Goal: Navigation & Orientation: Find specific page/section

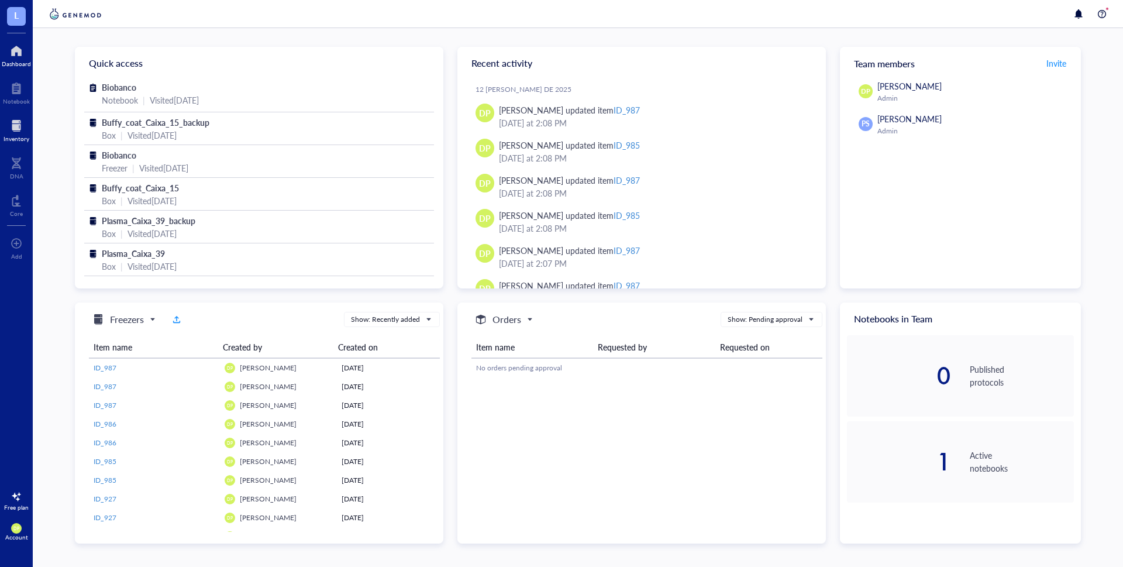
click at [17, 133] on div at bounding box center [17, 125] width 26 height 19
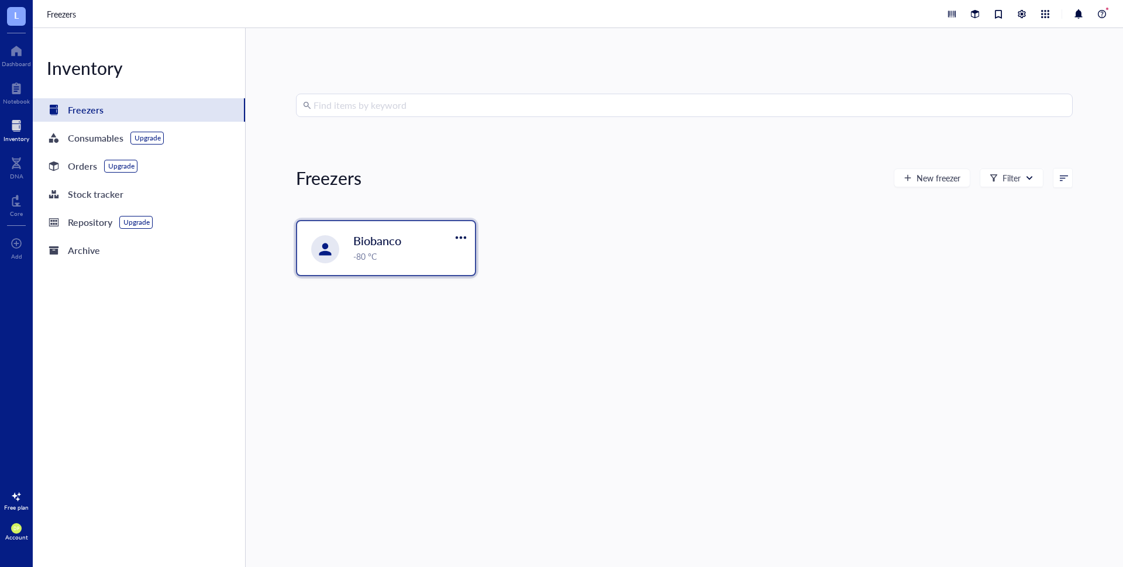
click at [394, 253] on div "-80 °C" at bounding box center [410, 256] width 115 height 13
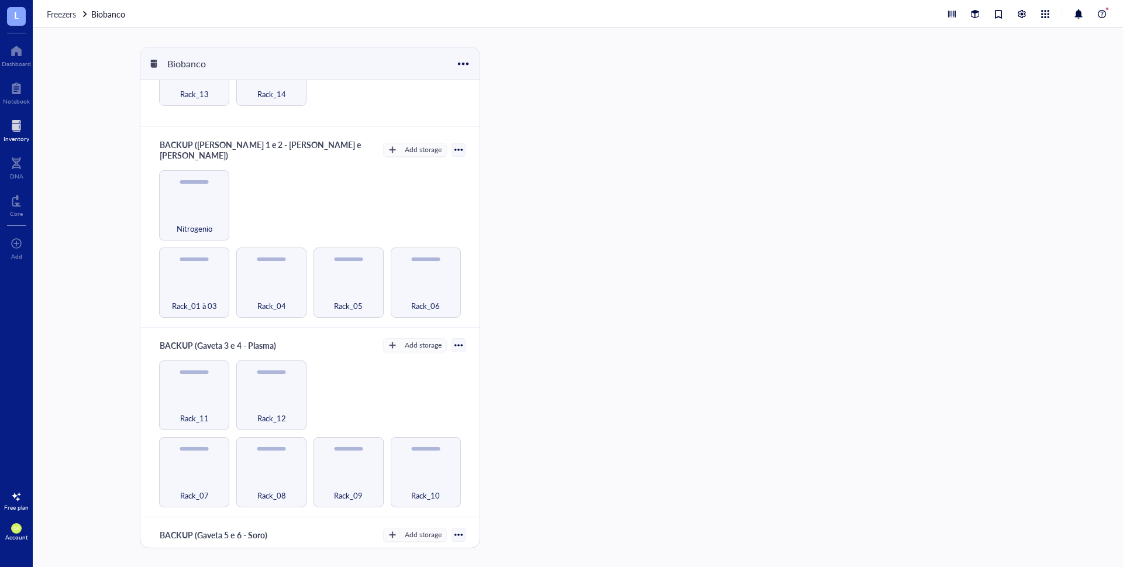
scroll to position [458, 0]
